Goal: Check status: Check status

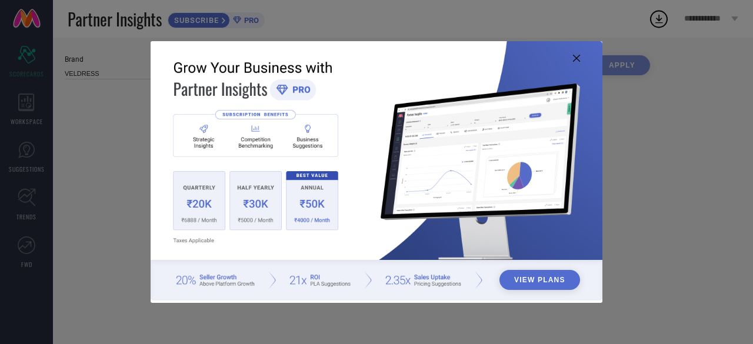
type input "All"
click at [577, 55] on icon at bounding box center [576, 58] width 7 height 7
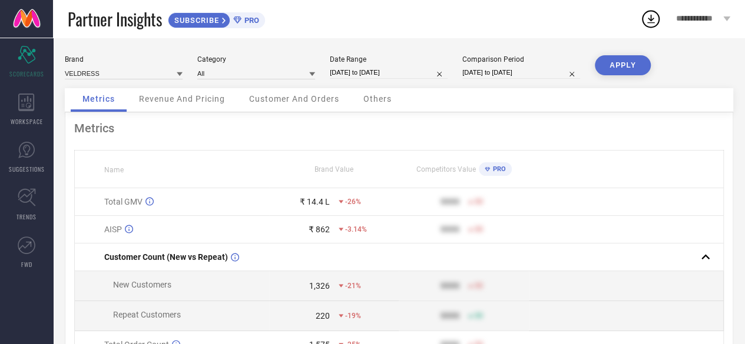
select select "8"
select select "2025"
select select "9"
select select "2025"
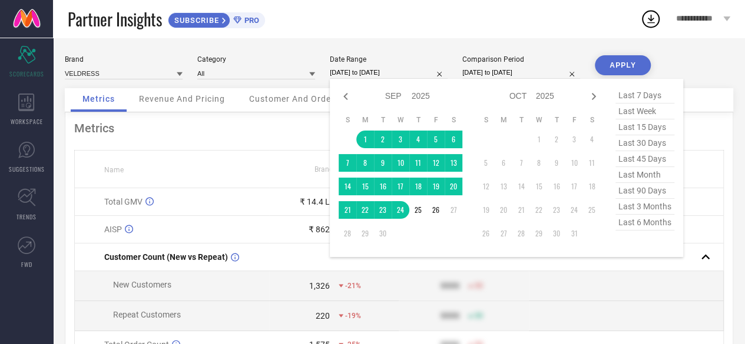
click at [376, 72] on input "[DATE] to [DATE]" at bounding box center [389, 73] width 118 height 12
click at [365, 137] on td "1" at bounding box center [365, 140] width 18 height 18
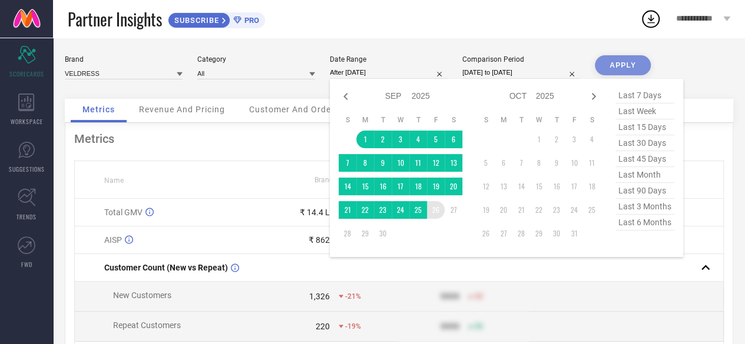
type input "[DATE] to [DATE]"
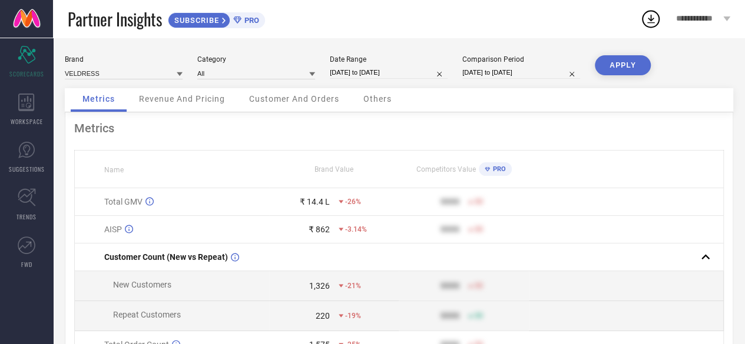
select select "4"
select select "2025"
select select "5"
select select "2025"
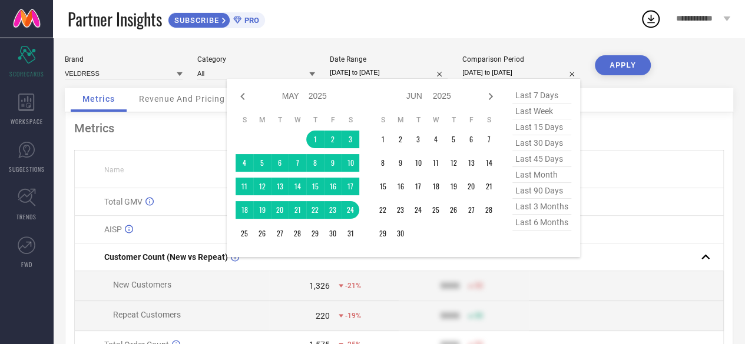
click at [511, 71] on input "[DATE] to [DATE]" at bounding box center [521, 73] width 118 height 12
click at [489, 96] on icon at bounding box center [490, 96] width 14 height 14
select select "5"
select select "2025"
select select "6"
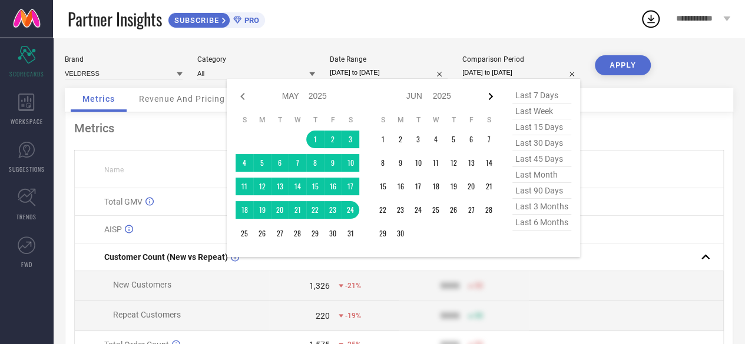
select select "2025"
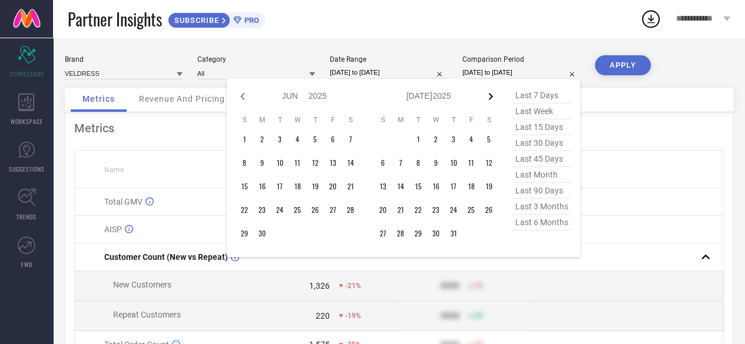
click at [489, 96] on icon at bounding box center [490, 96] width 14 height 14
select select "6"
select select "2025"
select select "7"
select select "2025"
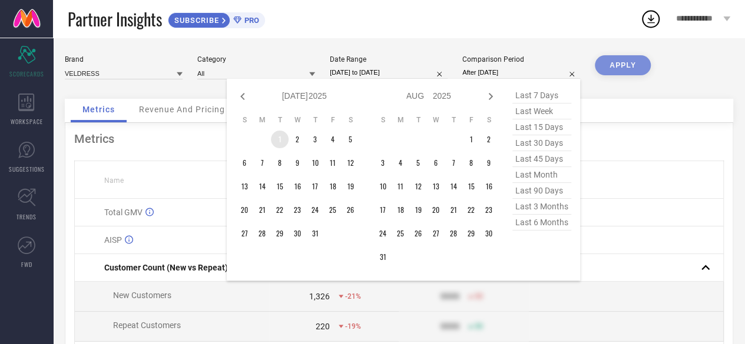
click at [280, 142] on td "1" at bounding box center [280, 140] width 18 height 18
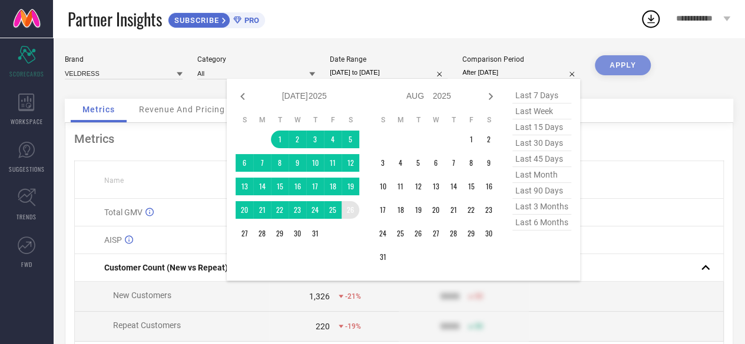
type input "[DATE] to [DATE]"
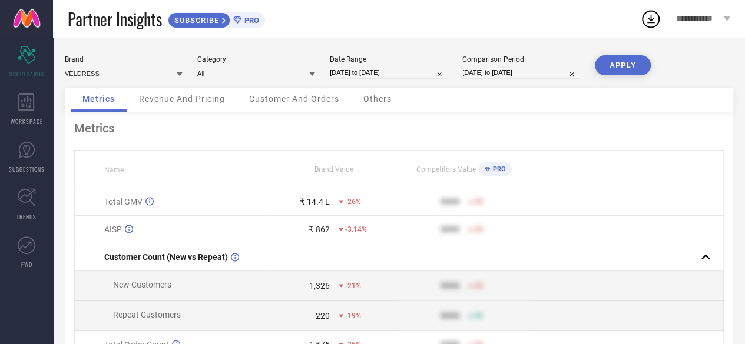
click at [613, 67] on button "APPLY" at bounding box center [623, 65] width 56 height 20
click at [176, 94] on div "Revenue And Pricing" at bounding box center [181, 100] width 109 height 24
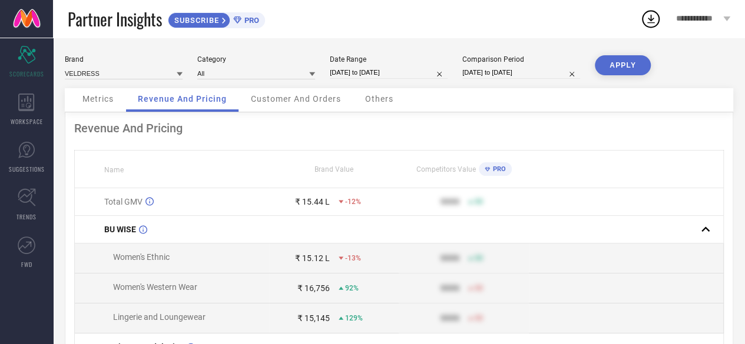
click at [277, 102] on span "Customer And Orders" at bounding box center [296, 98] width 90 height 9
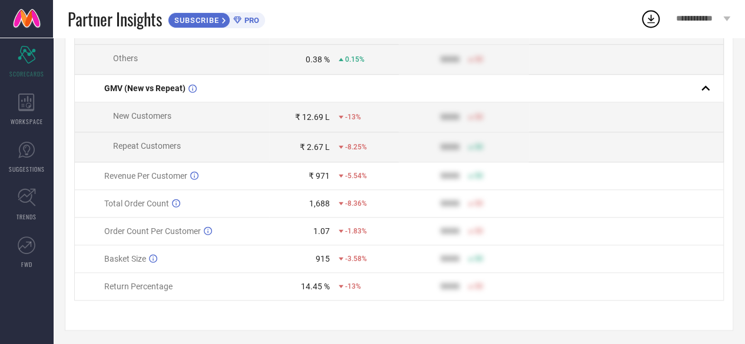
scroll to position [566, 0]
